Goal: Task Accomplishment & Management: Complete application form

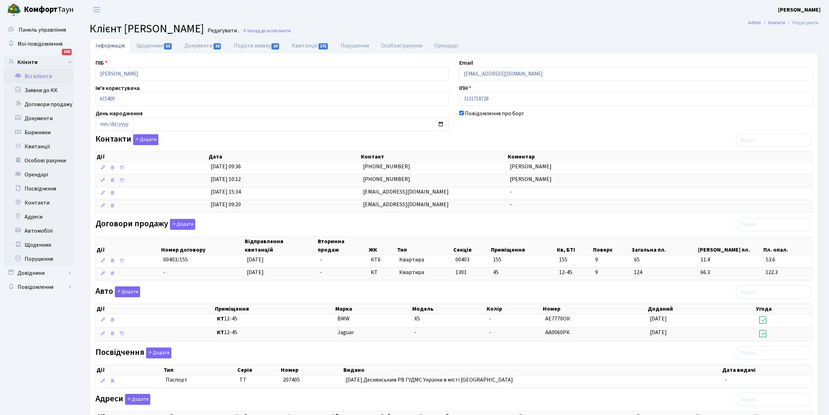
click at [35, 73] on link "Всі клієнти" at bounding box center [39, 76] width 70 height 14
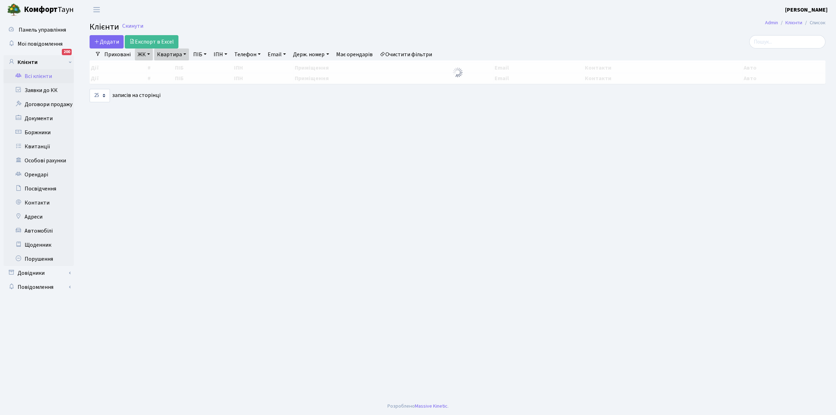
select select "25"
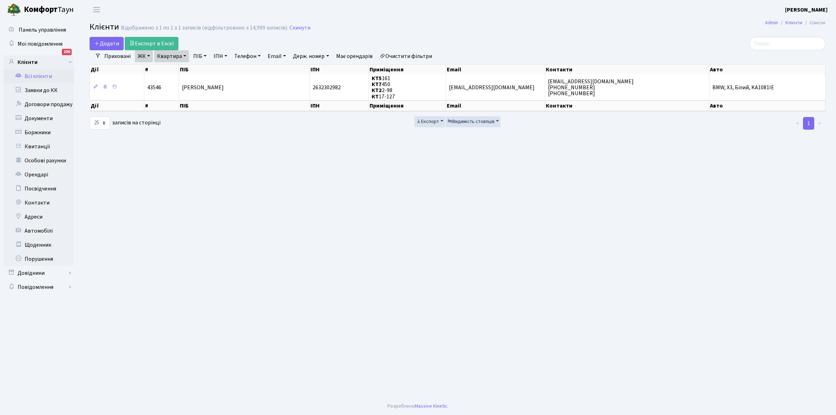
click at [402, 54] on link "Очистити фільтри" at bounding box center [406, 56] width 58 height 12
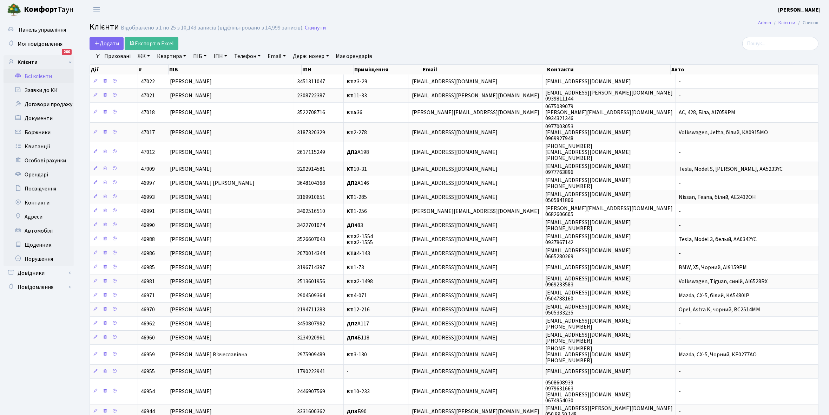
click at [149, 56] on link "ЖК" at bounding box center [144, 56] width 18 height 12
click at [166, 80] on li "КТ, вул. Регенераторна, 4" at bounding box center [178, 80] width 85 height 12
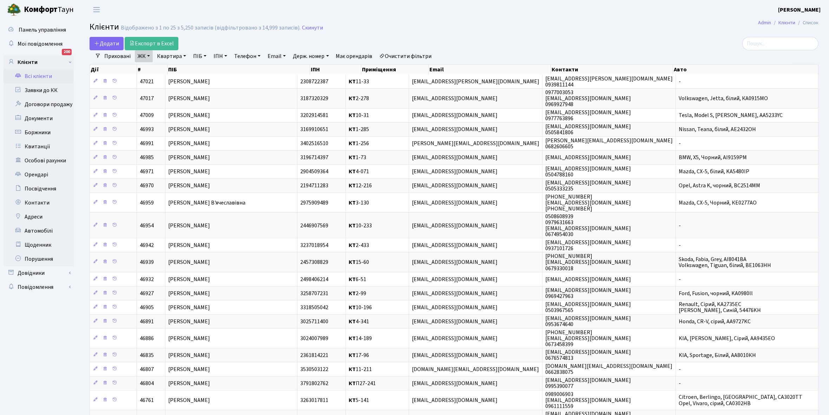
click at [186, 55] on link "Квартира" at bounding box center [171, 56] width 35 height 12
click at [176, 66] on input "text" at bounding box center [174, 69] width 41 height 13
type input "11-40"
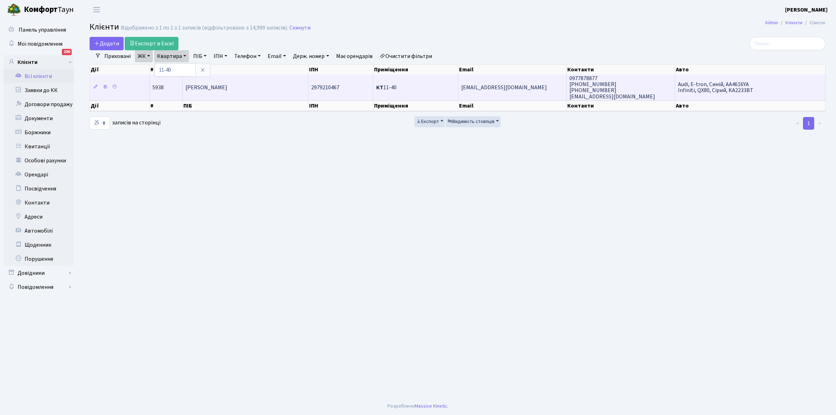
click at [227, 89] on span "[PERSON_NAME]" at bounding box center [206, 88] width 42 height 8
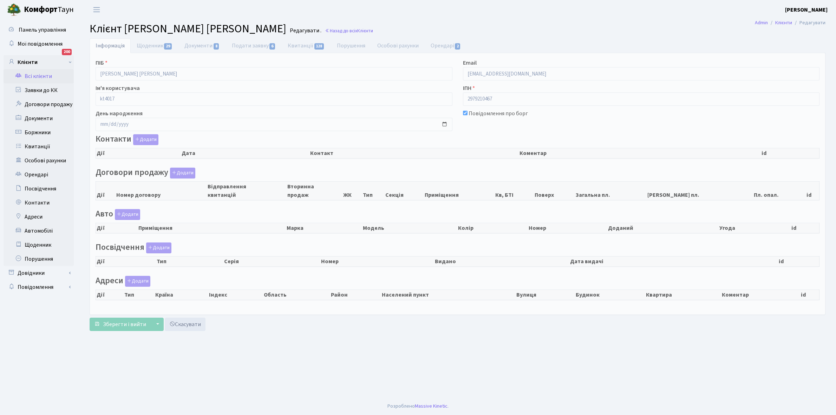
checkbox input "true"
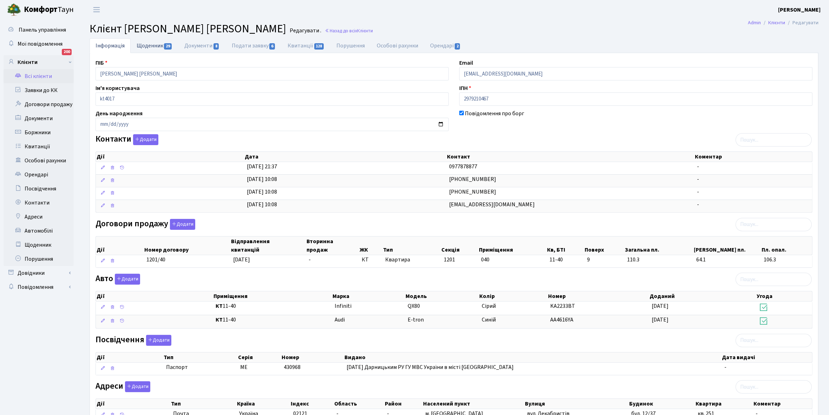
click at [146, 44] on link "Щоденник 29" at bounding box center [155, 45] width 48 height 14
select select "25"
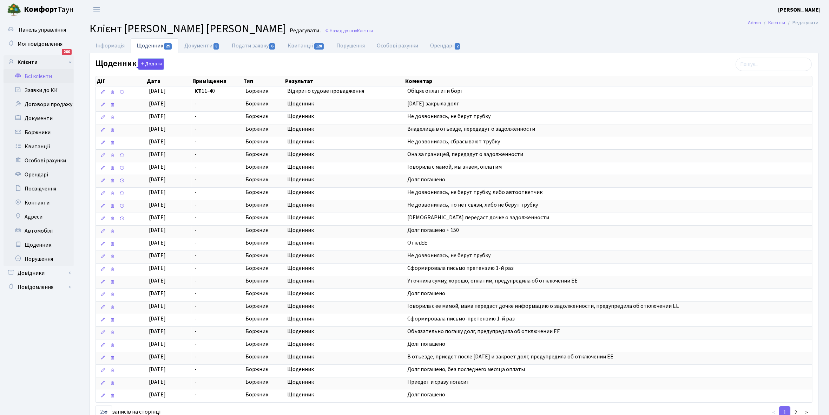
click at [153, 63] on button "Додати" at bounding box center [150, 64] width 25 height 11
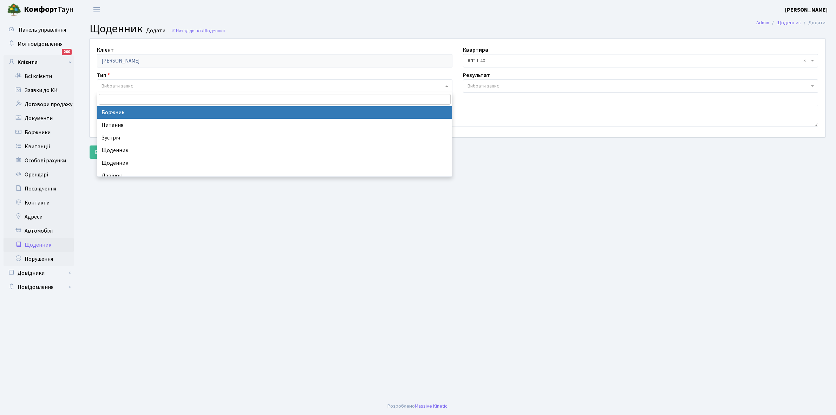
click at [113, 85] on span "Вибрати запис" at bounding box center [117, 86] width 32 height 7
select select "189"
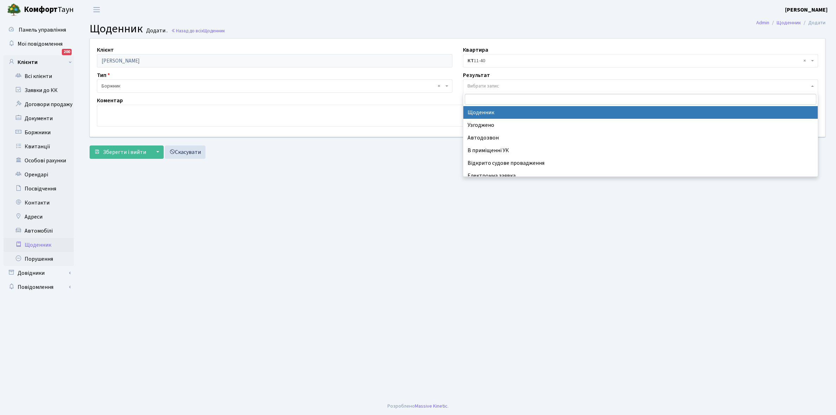
click at [470, 84] on span "Вибрати запис" at bounding box center [483, 86] width 32 height 7
select select "14"
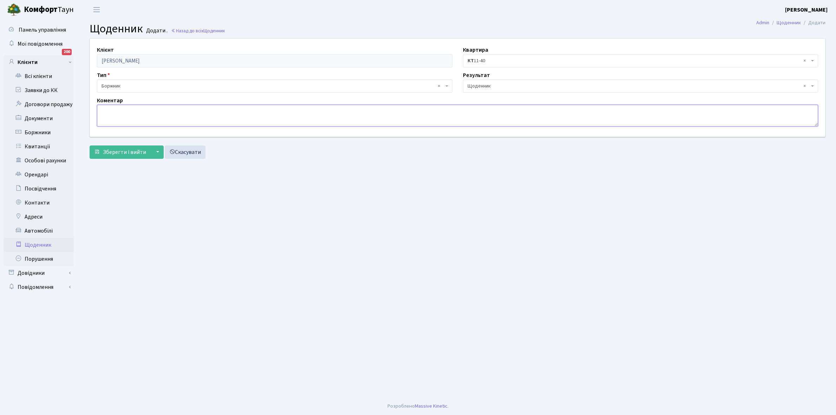
click at [108, 113] on textarea at bounding box center [457, 116] width 721 height 22
type textarea "G"
click at [149, 110] on textarea "Приходив орендар зясовував" at bounding box center [457, 116] width 721 height 22
click at [181, 111] on textarea "Приходив орендар з'ясовував" at bounding box center [457, 116] width 721 height 22
type textarea "Приходив орендар взяв акт звірки стосовно боргу."
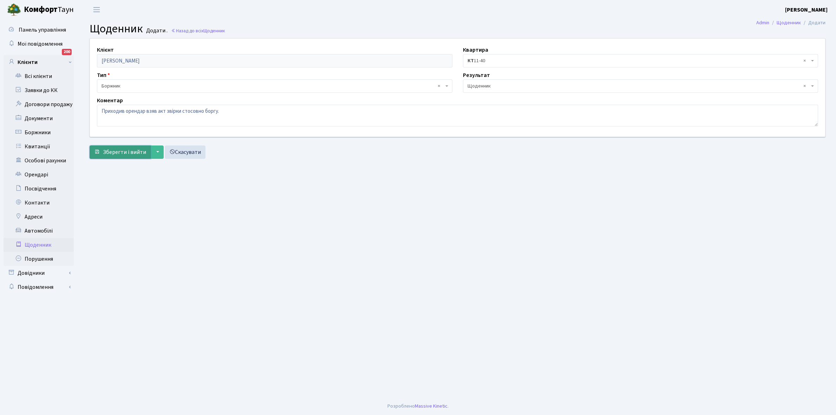
click at [113, 149] on span "Зберегти і вийти" at bounding box center [124, 152] width 43 height 8
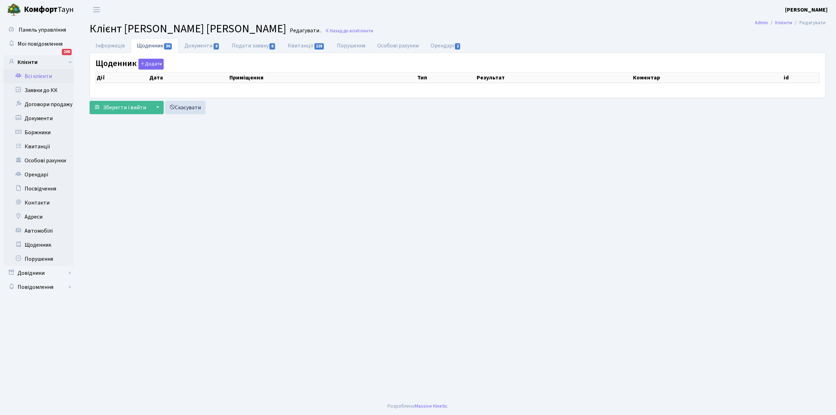
select select "25"
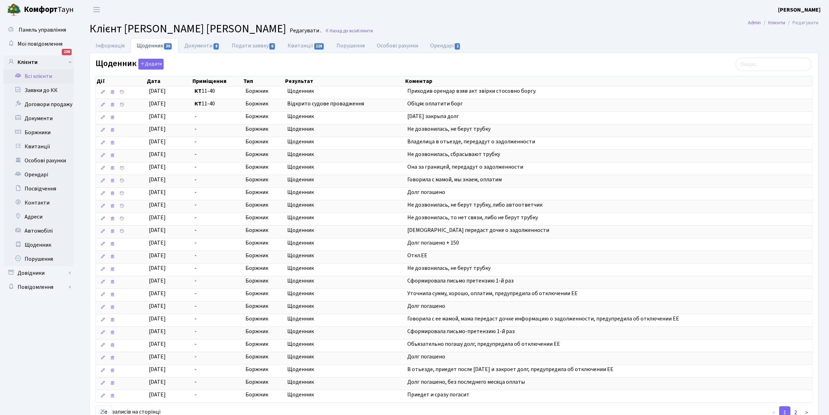
click at [40, 73] on link "Всі клієнти" at bounding box center [39, 76] width 70 height 14
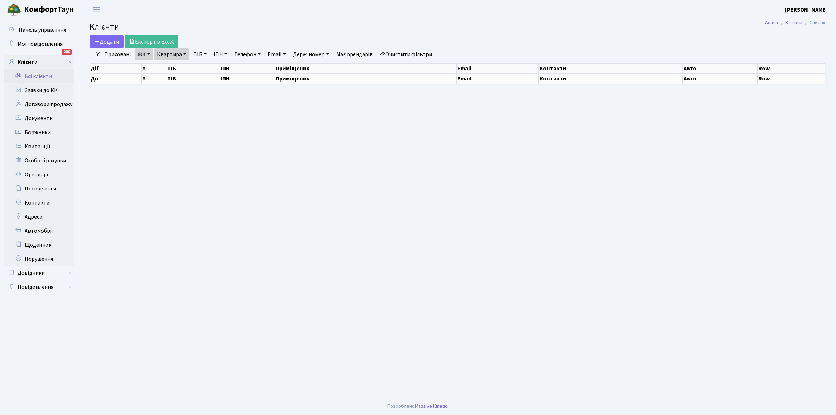
select select "25"
